Goal: Transaction & Acquisition: Purchase product/service

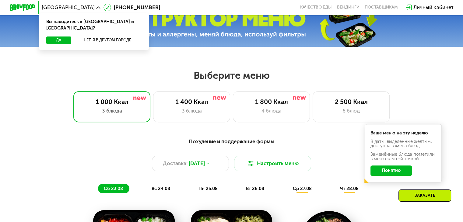
scroll to position [217, 0]
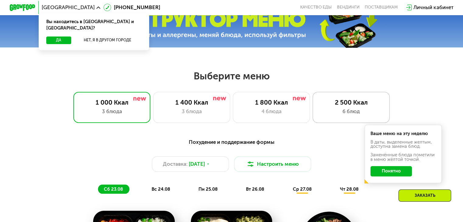
click at [365, 100] on div "2 500 Ккал 6 блюд" at bounding box center [350, 107] width 77 height 31
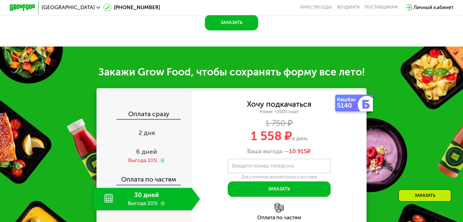
scroll to position [591, 0]
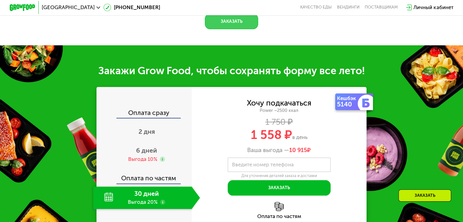
click at [232, 29] on button "Заказать" at bounding box center [231, 22] width 53 height 16
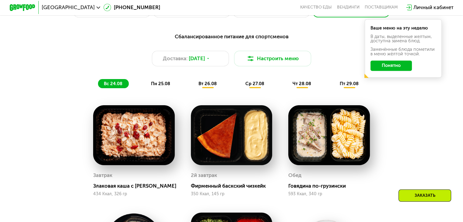
scroll to position [330, 0]
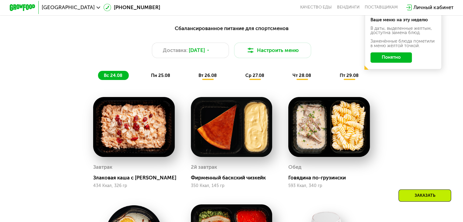
click at [193, 78] on div "пн 25.08" at bounding box center [208, 75] width 30 height 9
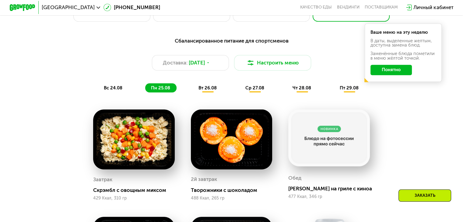
scroll to position [298, 0]
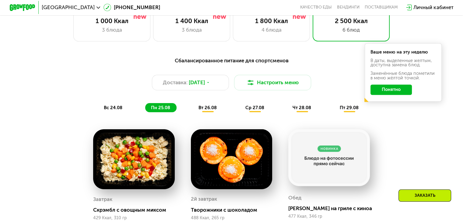
click at [239, 110] on div "вт 26.08" at bounding box center [254, 107] width 31 height 9
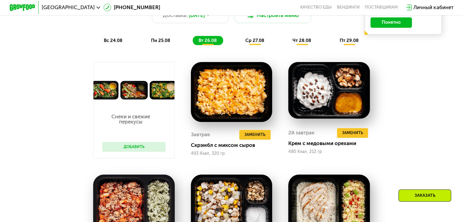
scroll to position [366, 0]
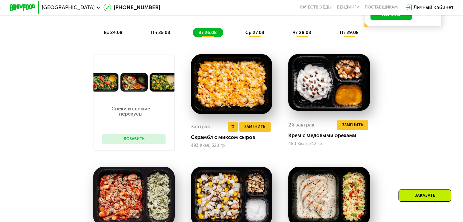
click at [244, 79] on img at bounding box center [232, 84] width 82 height 60
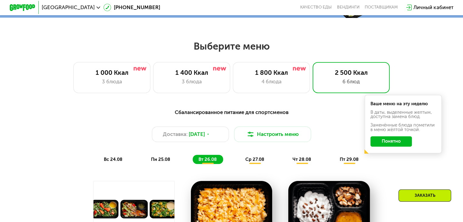
scroll to position [246, 0]
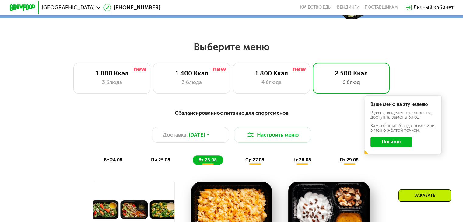
click at [287, 159] on div "ср 27.08" at bounding box center [302, 159] width 31 height 9
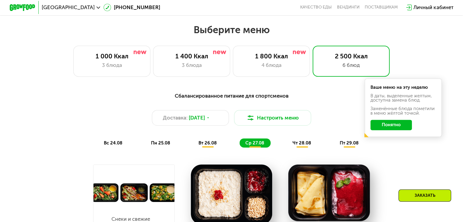
scroll to position [242, 0]
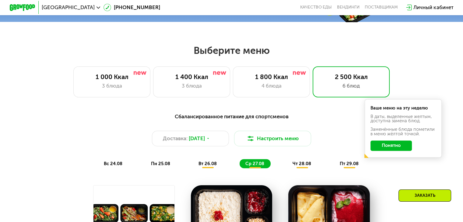
click at [300, 165] on span "чт 28.08" at bounding box center [301, 163] width 19 height 5
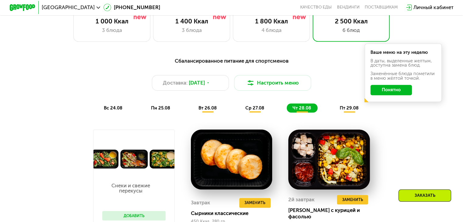
scroll to position [296, 0]
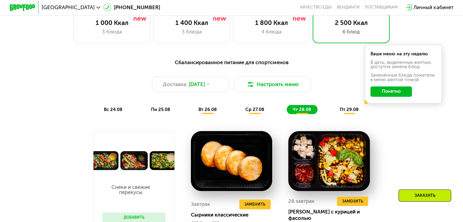
click at [264, 110] on span "ср 27.08" at bounding box center [254, 109] width 19 height 5
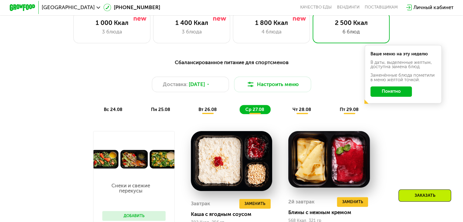
scroll to position [322, 0]
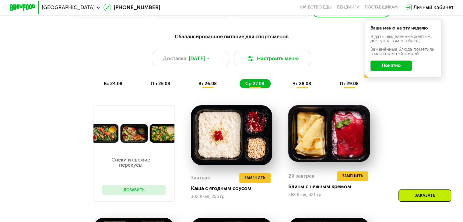
click at [294, 79] on div "Сбалансированное питание для спортсменов Доставка: [DATE] Настроить меню вс 24.…" at bounding box center [231, 61] width 381 height 56
click at [334, 83] on div "чт 28.08" at bounding box center [349, 83] width 31 height 9
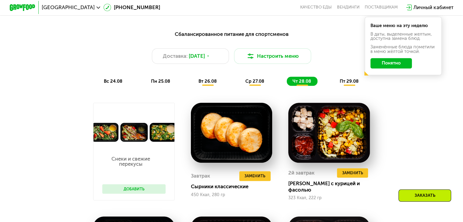
scroll to position [323, 0]
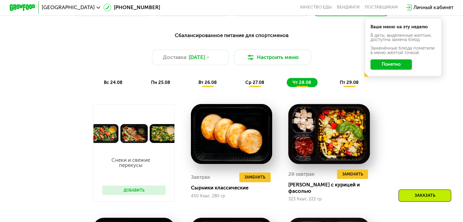
click at [356, 83] on span "пт 29.08" at bounding box center [349, 82] width 19 height 5
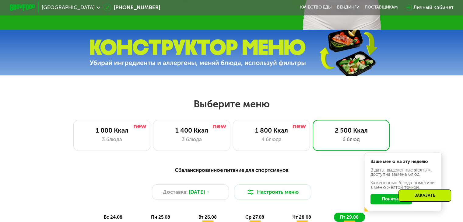
scroll to position [188, 0]
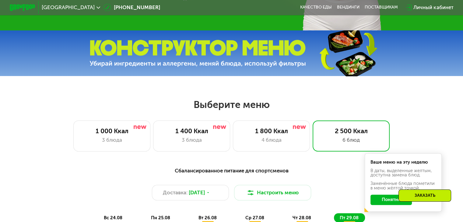
click at [286, 122] on div "Выберите меню 1 000 Ккал 3 блюда 1 400 Ккал 3 блюда 1 800 Ккал 4 блюда 2 500 Кк…" at bounding box center [231, 125] width 463 height 53
click at [312, 127] on div "1 800 Ккал 4 блюда" at bounding box center [350, 135] width 77 height 31
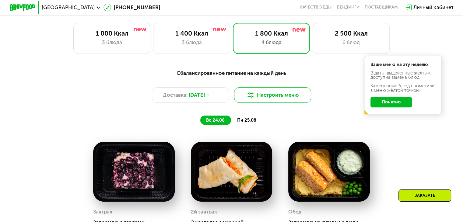
scroll to position [284, 0]
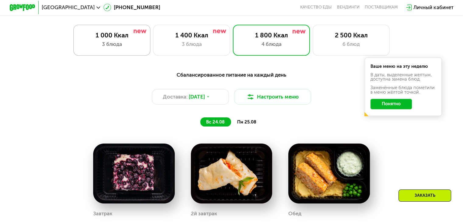
click at [120, 39] on div "1 000 Ккал" at bounding box center [112, 35] width 64 height 8
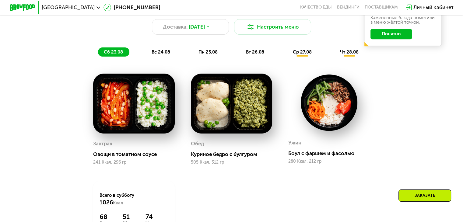
scroll to position [350, 0]
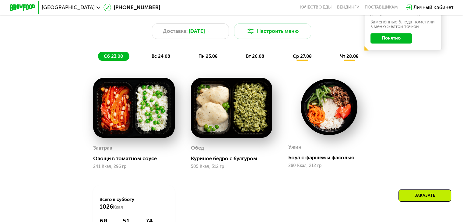
click at [193, 56] on div "вс 24.08" at bounding box center [208, 56] width 31 height 9
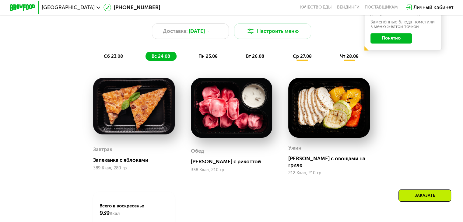
click at [112, 58] on span "сб 23.08" at bounding box center [113, 56] width 19 height 5
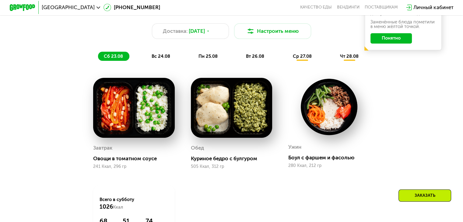
click at [144, 57] on div "сб 23.08 вс 24.08 пн 25.08 вт 26.08 ср 27.08 чт 28.08" at bounding box center [231, 56] width 267 height 9
click at [153, 56] on span "вс 24.08" at bounding box center [160, 56] width 19 height 5
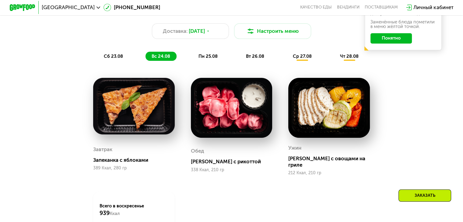
click at [215, 58] on span "пн 25.08" at bounding box center [207, 56] width 19 height 5
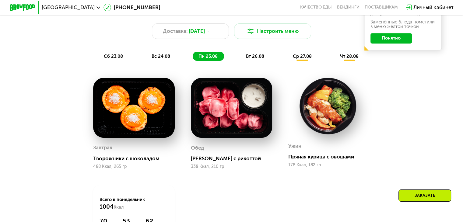
click at [250, 59] on span "вт 26.08" at bounding box center [255, 56] width 18 height 5
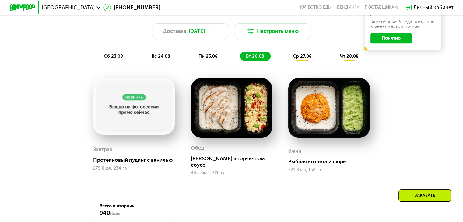
click at [283, 64] on div "Похудение и поддержание формы Доставка: [DATE] Настроить меню сб 23.08 вс 24.08…" at bounding box center [231, 33] width 388 height 63
click at [300, 59] on span "ср 27.08" at bounding box center [301, 56] width 19 height 5
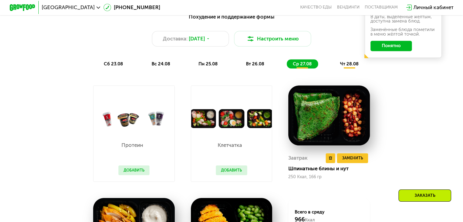
scroll to position [342, 0]
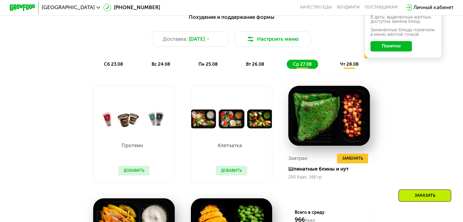
click at [352, 63] on div "чт 28.08" at bounding box center [349, 64] width 31 height 9
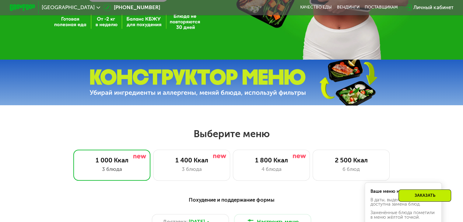
scroll to position [183, 0]
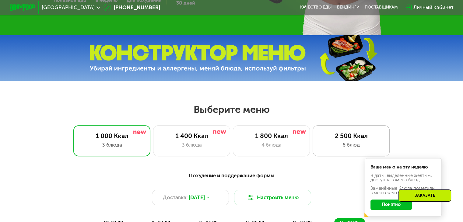
click at [359, 135] on div "2 500 Ккал" at bounding box center [351, 136] width 64 height 8
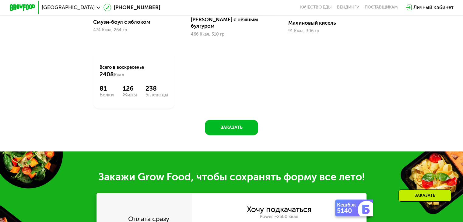
scroll to position [596, 0]
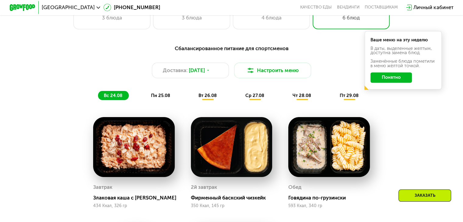
click at [162, 96] on span "пн 25.08" at bounding box center [160, 95] width 19 height 5
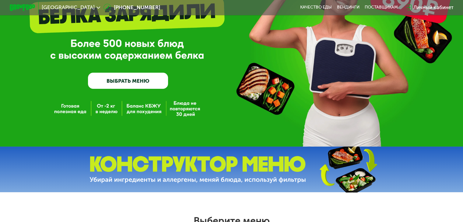
scroll to position [0, 0]
